Goal: Task Accomplishment & Management: Manage account settings

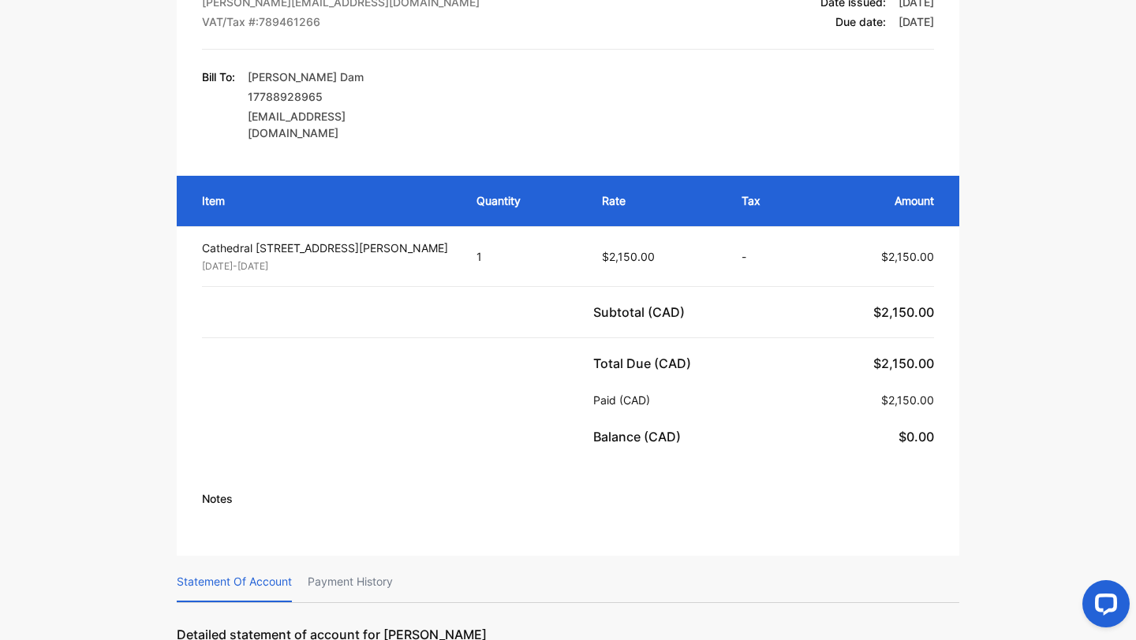
scroll to position [221, 0]
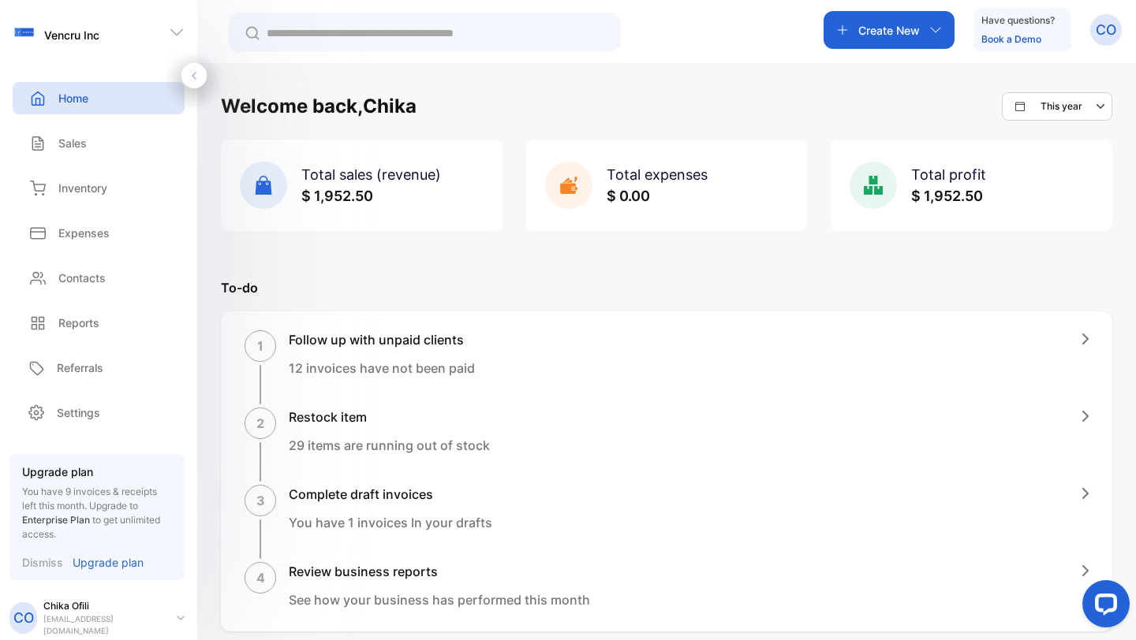
scroll to position [9, 0]
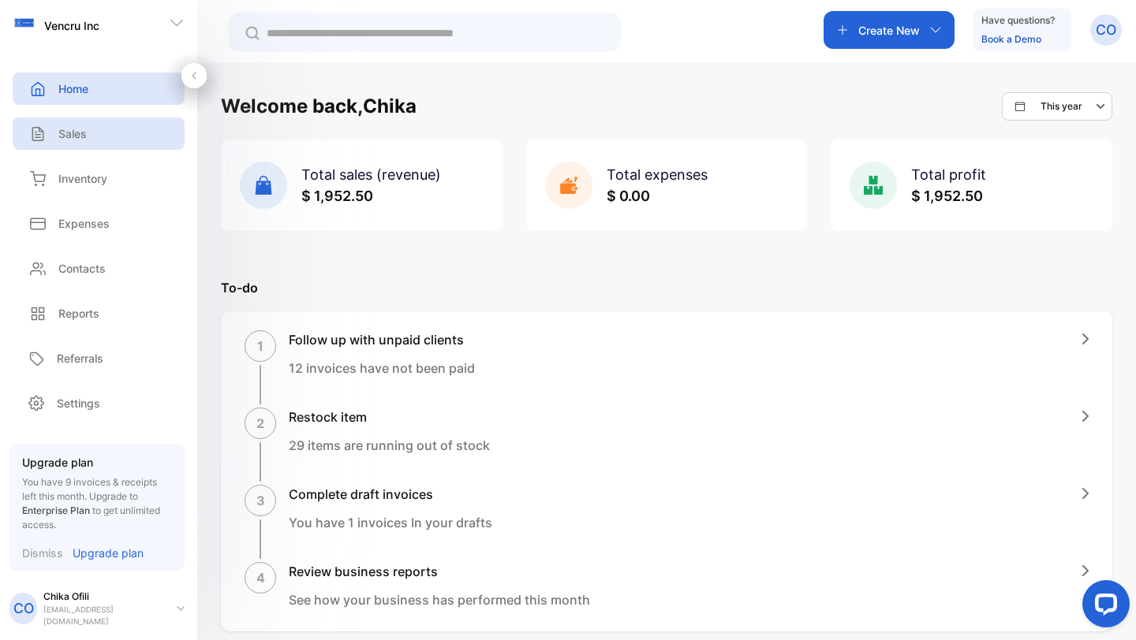
click at [124, 130] on div "Sales" at bounding box center [99, 133] width 172 height 32
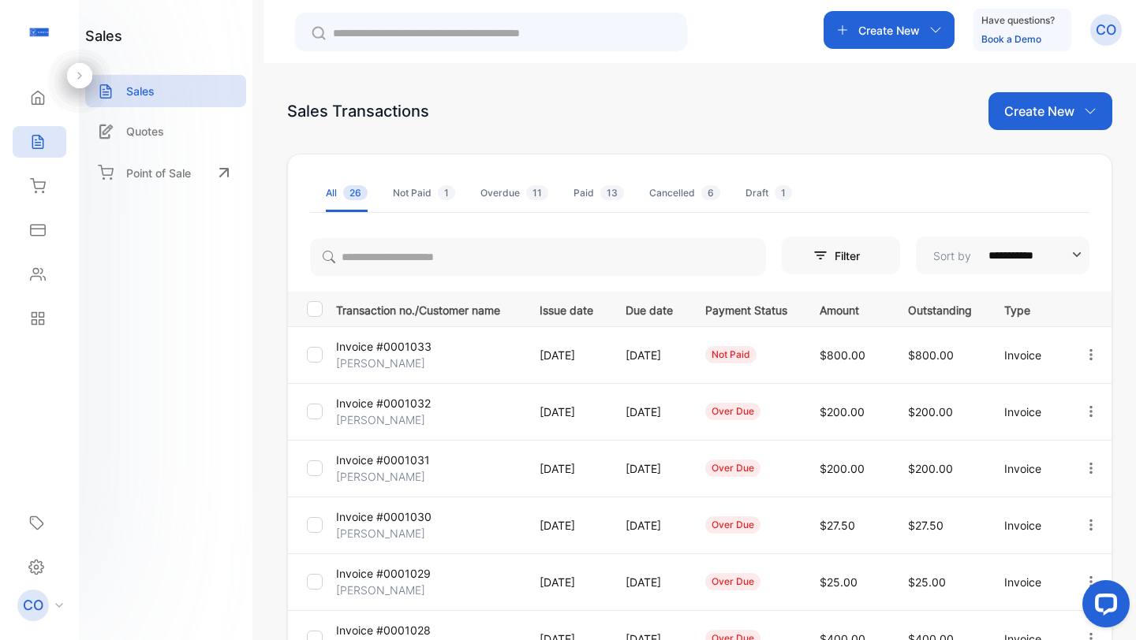
click at [1016, 116] on p "Create New" at bounding box center [1039, 111] width 70 height 19
click at [36, 561] on icon at bounding box center [36, 567] width 16 height 17
click at [39, 569] on icon at bounding box center [36, 567] width 16 height 17
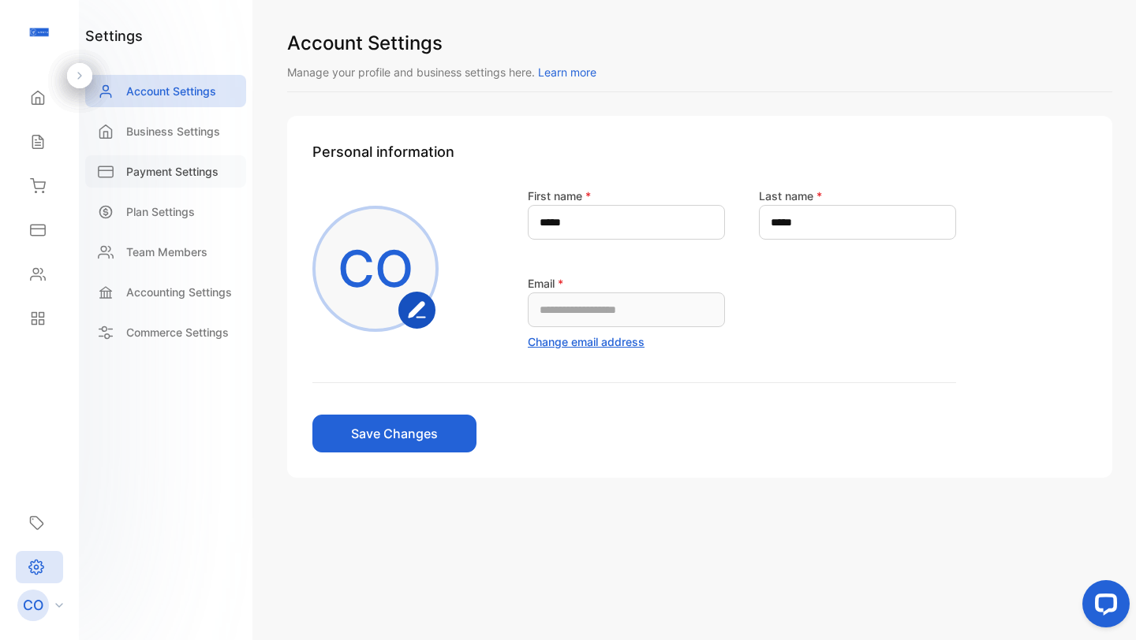
click at [175, 170] on p "Payment Settings" at bounding box center [172, 171] width 92 height 17
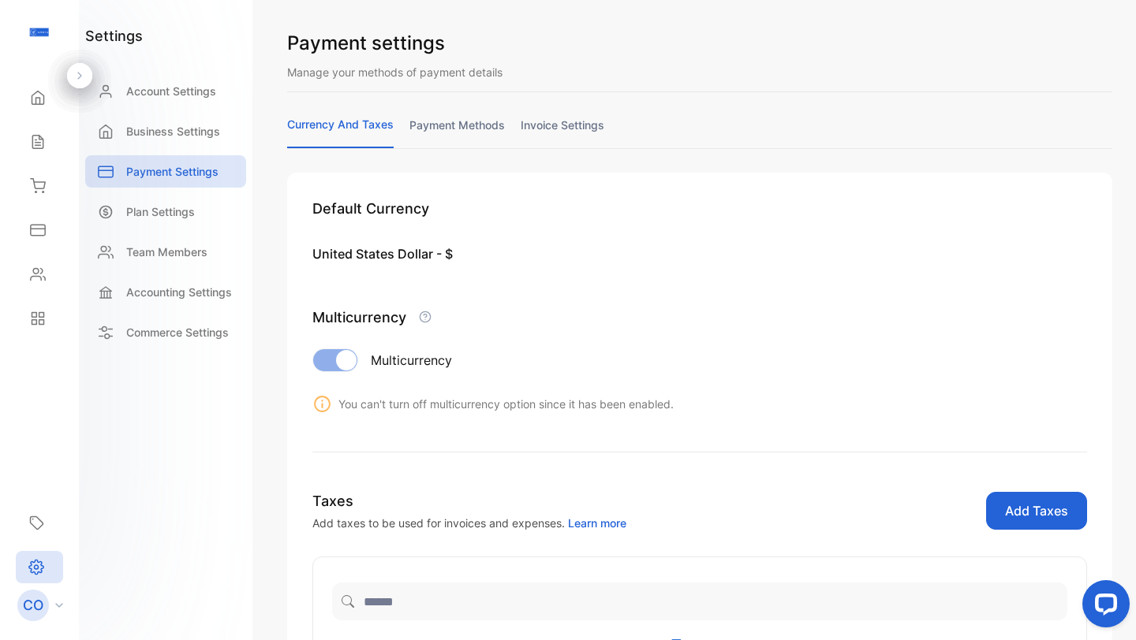
click at [462, 136] on link "payment methods" at bounding box center [456, 132] width 95 height 31
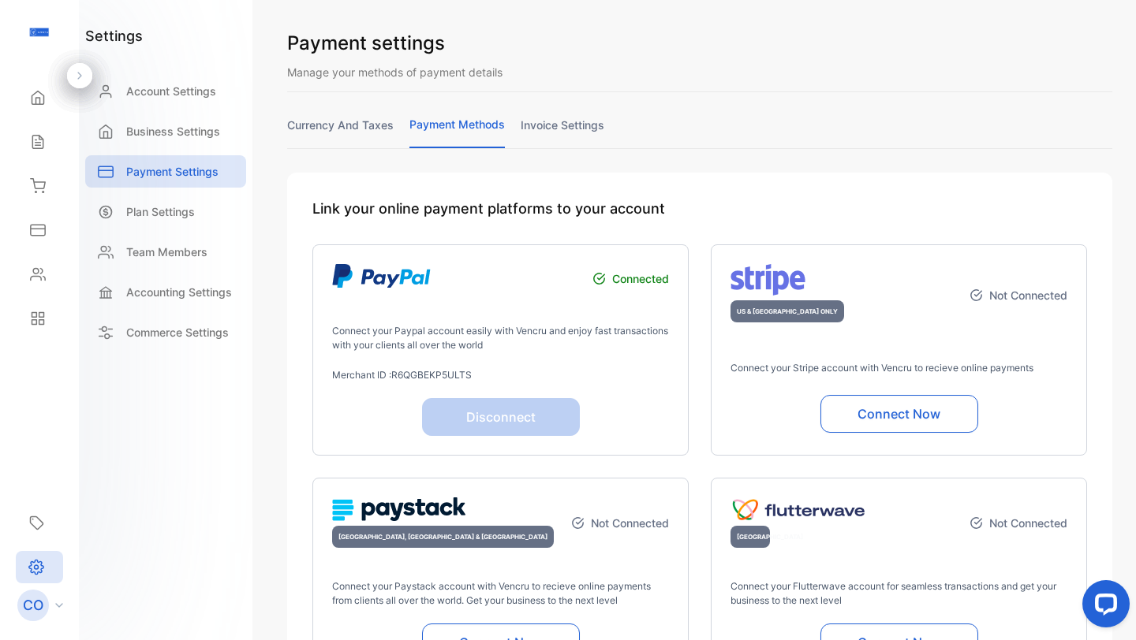
click at [874, 413] on button "Connect Now" at bounding box center [899, 414] width 158 height 38
click at [884, 413] on button "Connect Now" at bounding box center [899, 414] width 158 height 38
